Goal: Task Accomplishment & Management: Manage account settings

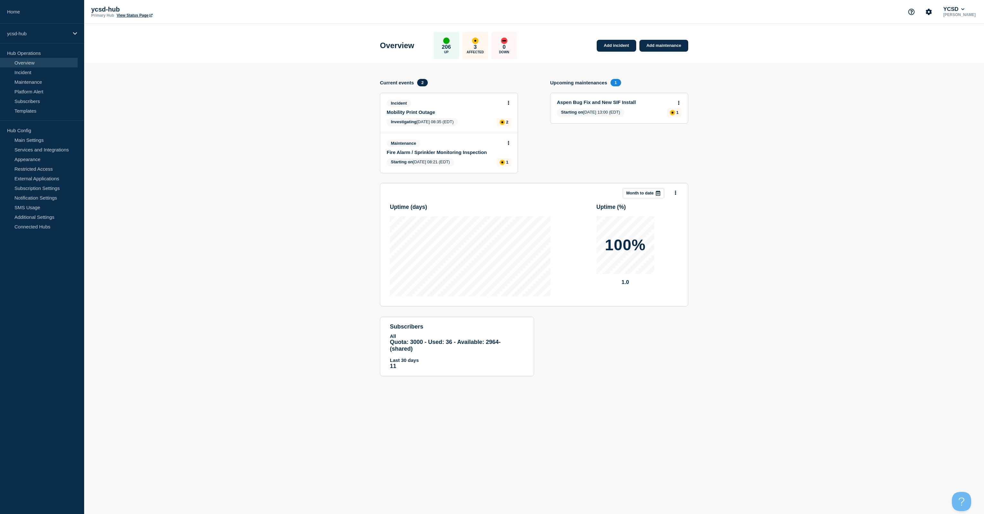
click at [443, 152] on link "Fire Alarm / Sprinkler Monitoring Inspection" at bounding box center [445, 152] width 116 height 5
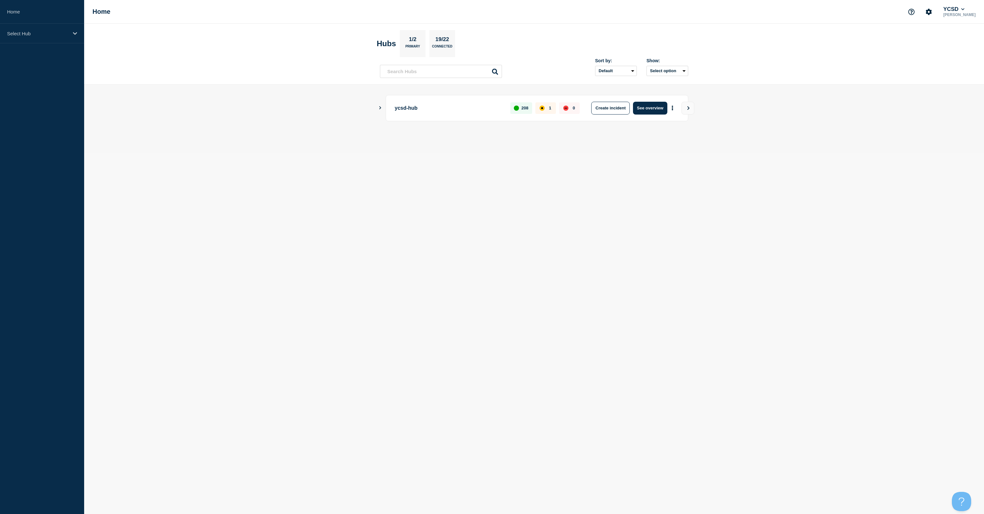
click at [380, 108] on icon "Show Connected Hubs" at bounding box center [380, 107] width 2 height 3
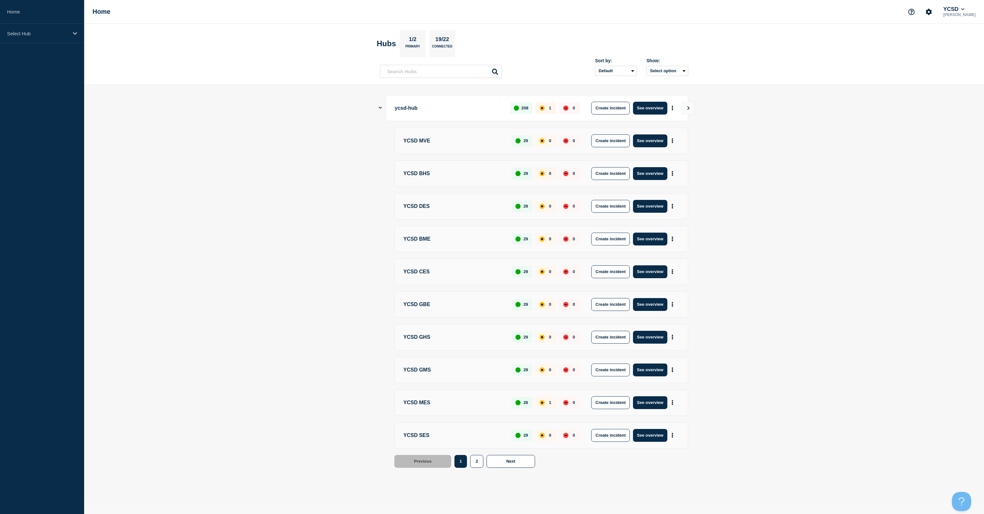
click at [380, 108] on icon "Show Connected Hubs" at bounding box center [380, 108] width 3 height 2
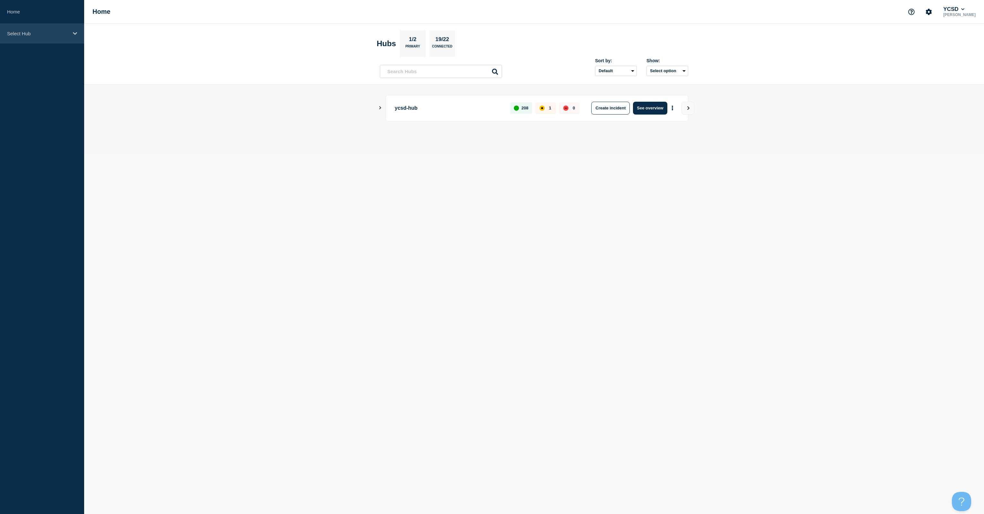
click at [79, 33] on div "Select Hub" at bounding box center [42, 34] width 84 height 20
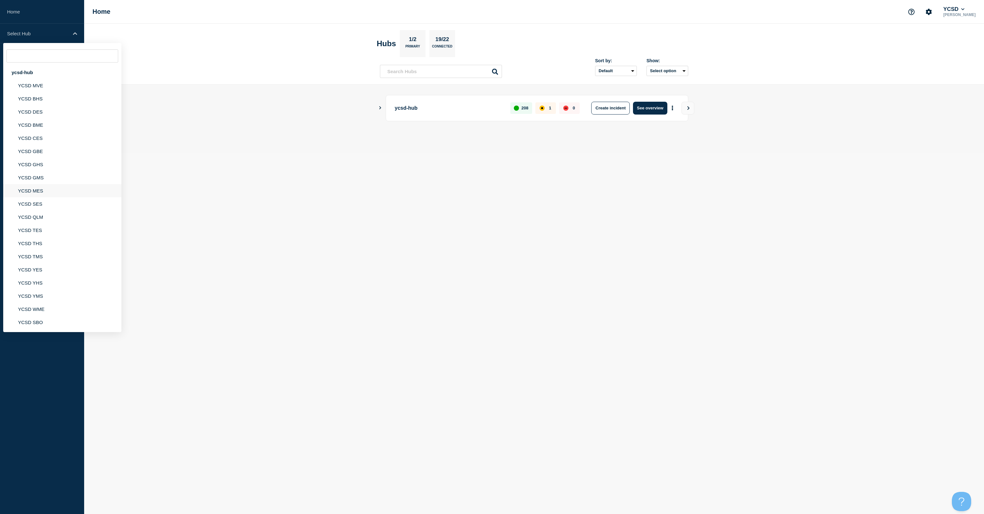
click at [28, 192] on li "YCSD MES" at bounding box center [62, 190] width 118 height 13
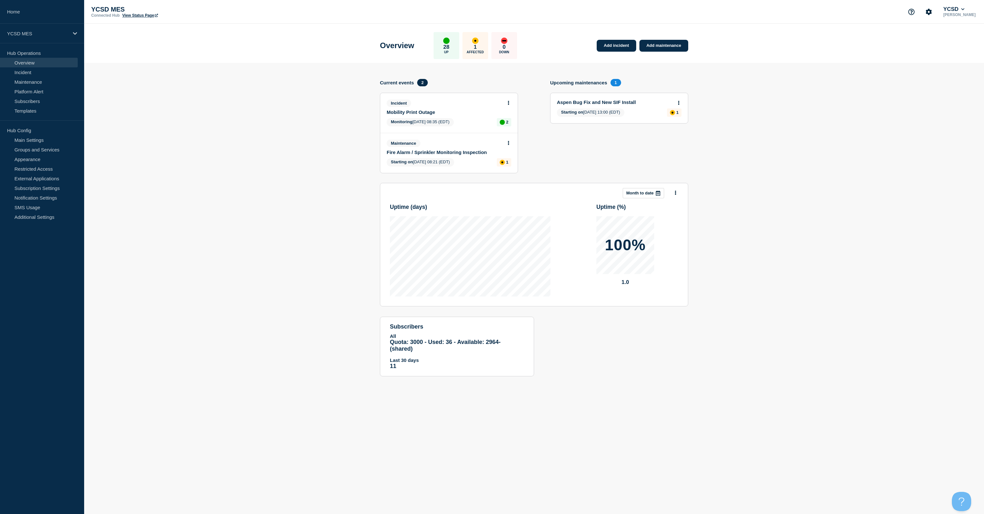
click at [424, 153] on link "Fire Alarm / Sprinkler Monitoring Inspection" at bounding box center [445, 152] width 116 height 5
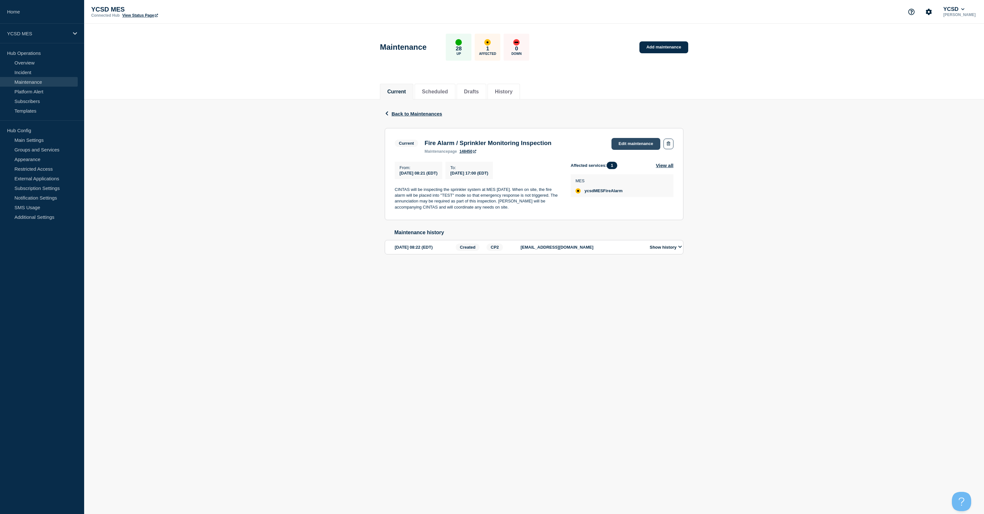
click at [630, 146] on link "Edit maintenance" at bounding box center [635, 144] width 49 height 12
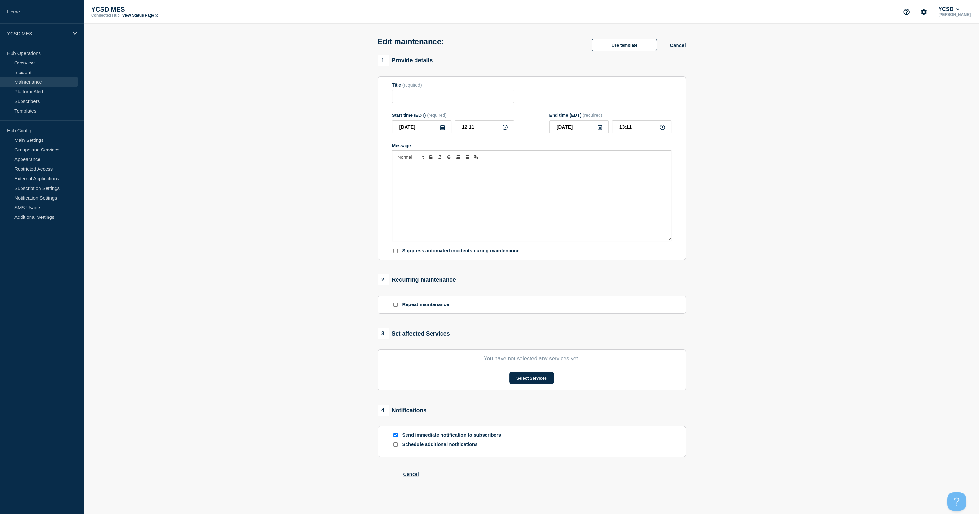
type input "Fire Alarm / Sprinkler Monitoring Inspection"
type input "08:21"
type input "17:00"
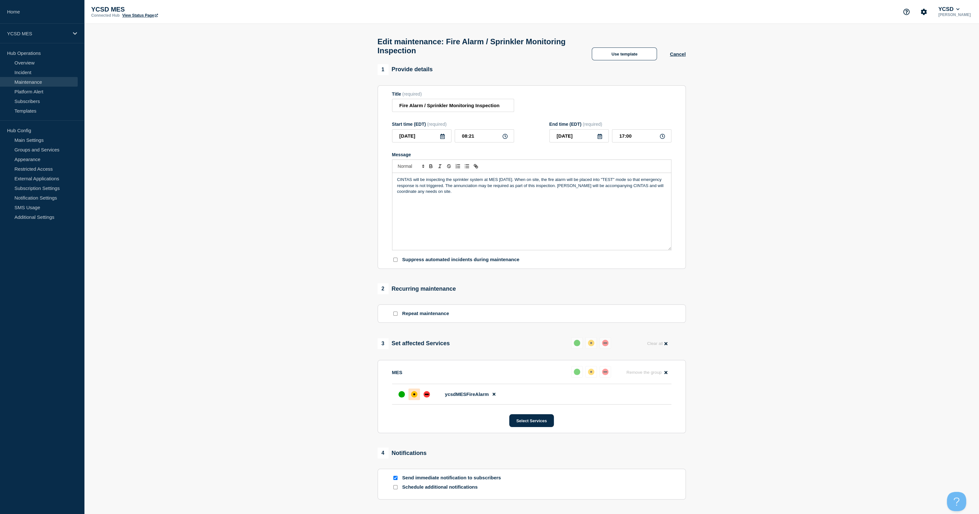
click at [421, 214] on div "CINTAS will be inspecting the sprinkler system at MES today. When on site, the …" at bounding box center [531, 211] width 279 height 77
click at [537, 207] on div "CINTAS will be inspecting the sprinkler system at MES today. When on site, the …" at bounding box center [531, 211] width 279 height 77
click at [505, 111] on input "Fire Alarm / Sprinkler Monitoring Inspection" at bounding box center [453, 105] width 122 height 13
type input "Fire Alarm / Sprinkler Monitoring Inspection - COMPLETE"
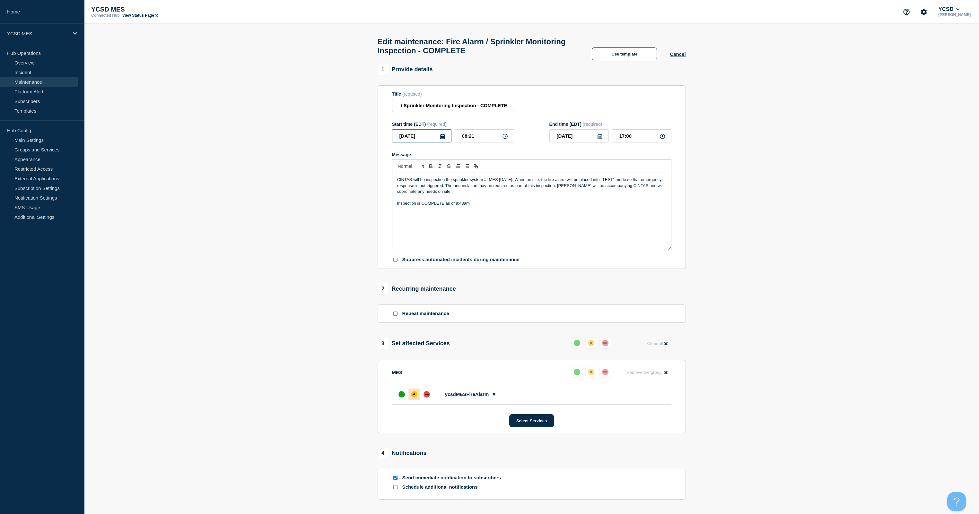
scroll to position [0, 0]
click at [404, 400] on div at bounding box center [402, 395] width 12 height 12
click at [340, 418] on section "1 Provide details Title (required) Fire Alarm / Sprinkler Monitoring Inspection…" at bounding box center [531, 303] width 895 height 479
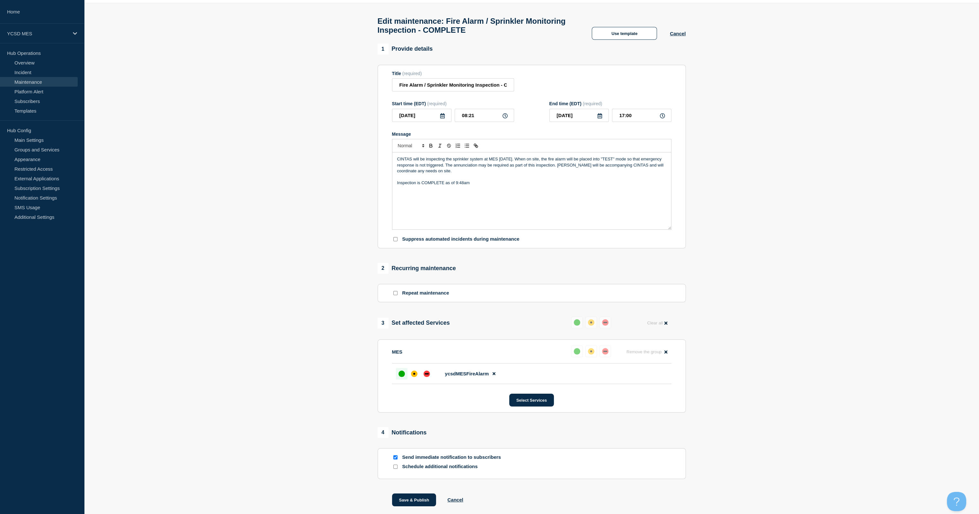
scroll to position [59, 0]
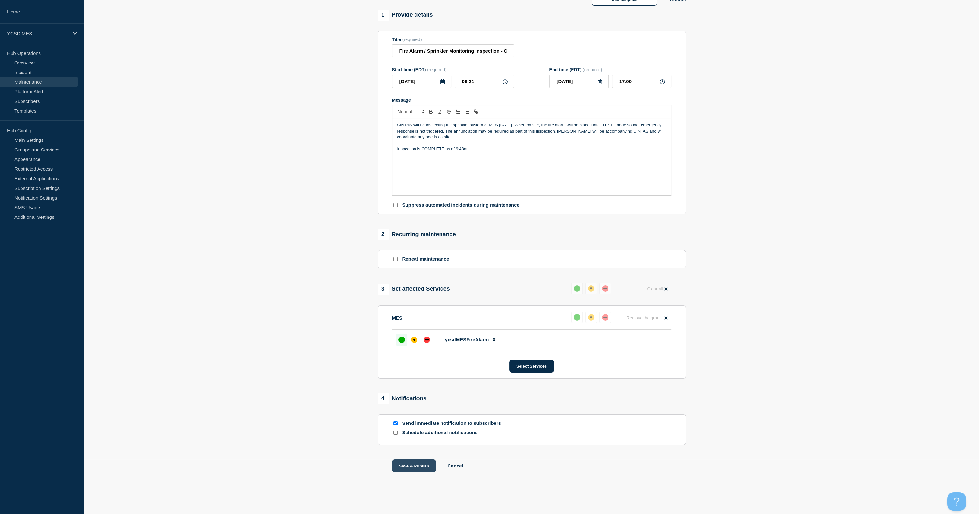
click at [410, 463] on button "Save & Publish" at bounding box center [414, 466] width 44 height 13
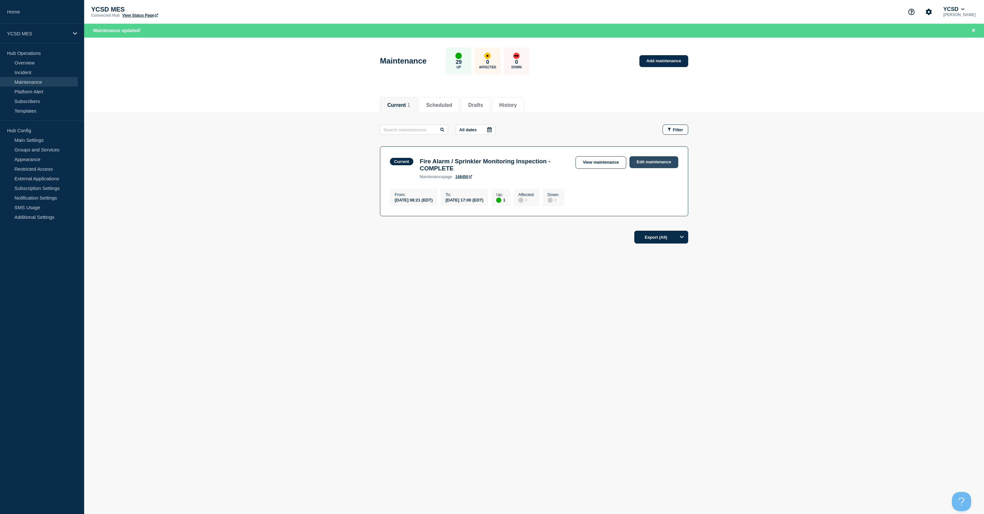
click at [667, 158] on link "Edit maintenance" at bounding box center [653, 162] width 49 height 12
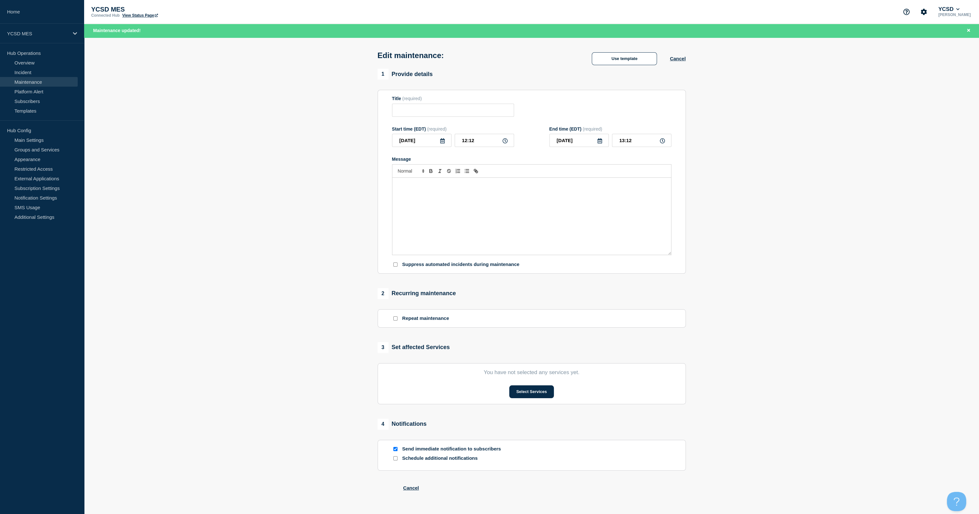
type input "Fire Alarm / Sprinkler Monitoring Inspection - COMPLETE"
type input "08:21"
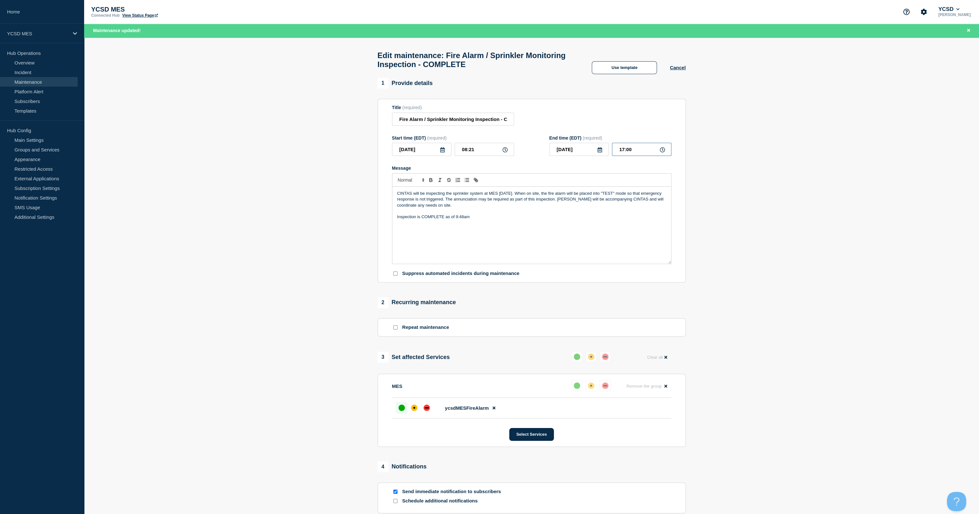
click at [624, 153] on input "17:00" at bounding box center [641, 149] width 59 height 13
type input "09:48"
click at [642, 231] on div "CINTAS will be inspecting the sprinkler system at MES today. When on site, the …" at bounding box center [531, 225] width 279 height 77
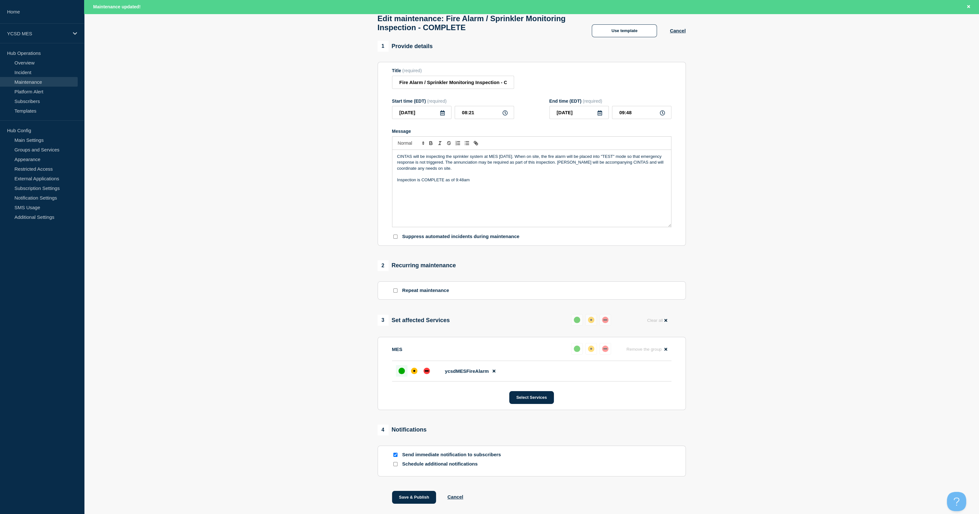
scroll to position [73, 0]
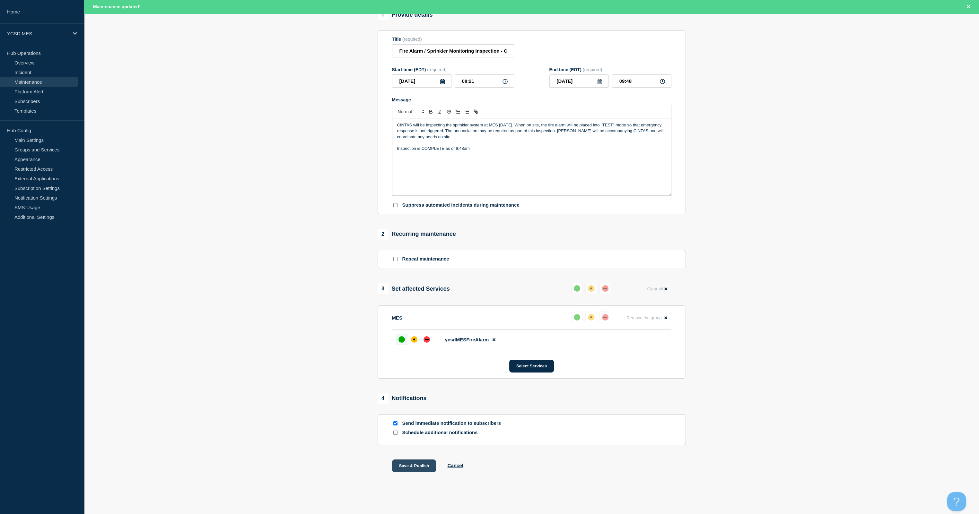
click at [406, 466] on button "Save & Publish" at bounding box center [414, 466] width 44 height 13
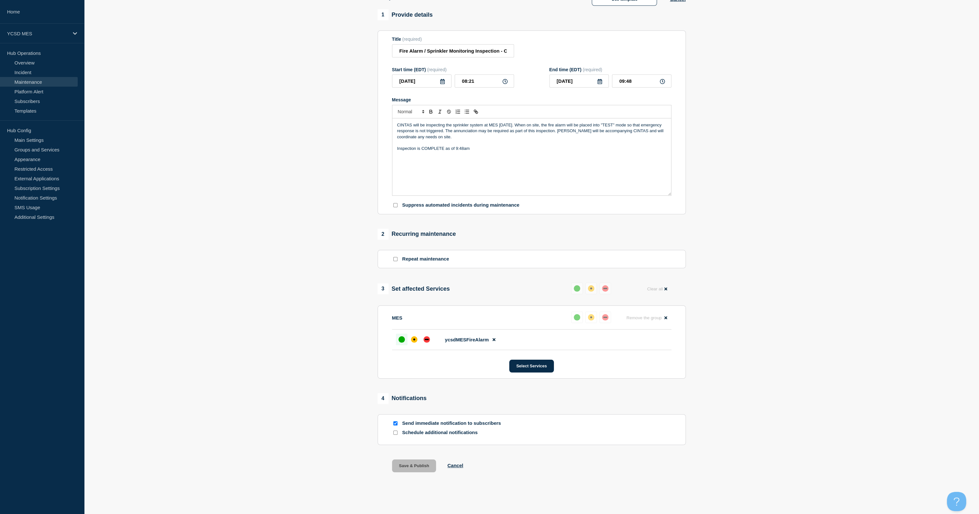
scroll to position [59, 0]
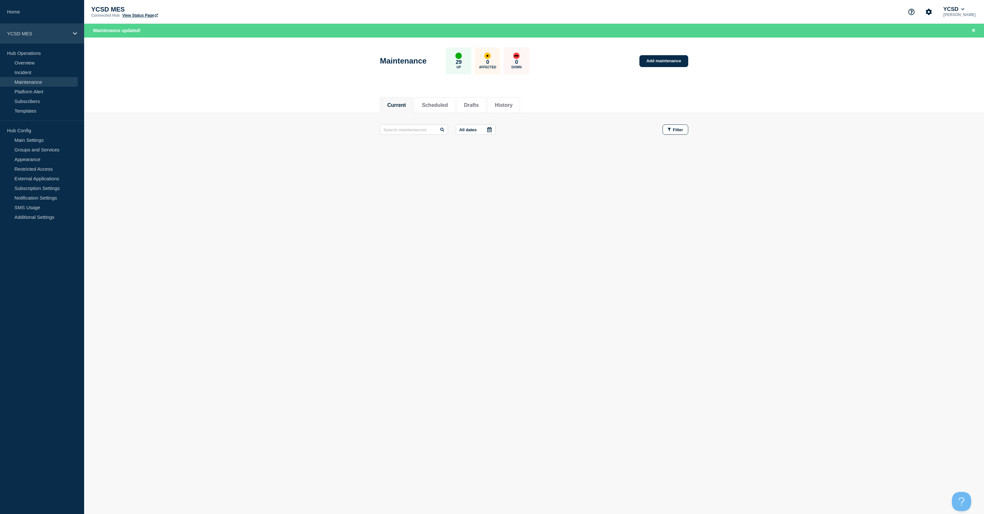
click at [75, 32] on icon at bounding box center [75, 33] width 4 height 5
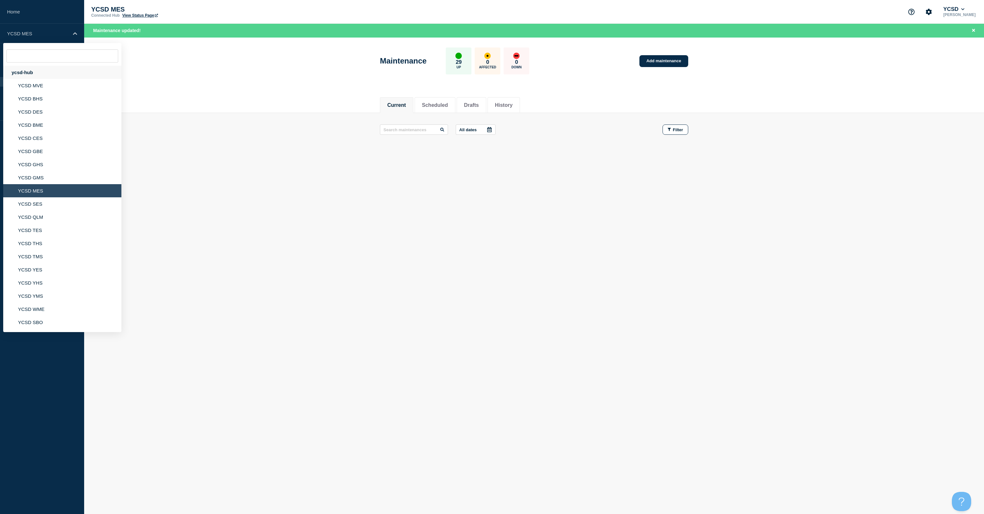
click at [18, 73] on div "ycsd-hub" at bounding box center [62, 72] width 118 height 13
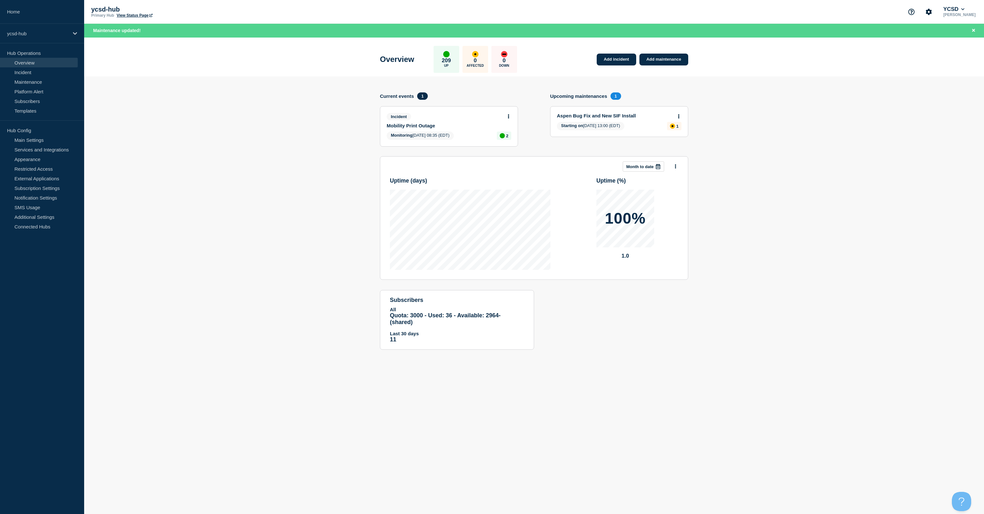
click at [925, 171] on section "Add incident Add maintenance Current events 1 Incident Mobility Print Outage Mo…" at bounding box center [534, 217] width 900 height 283
